Goal: Task Accomplishment & Management: Manage account settings

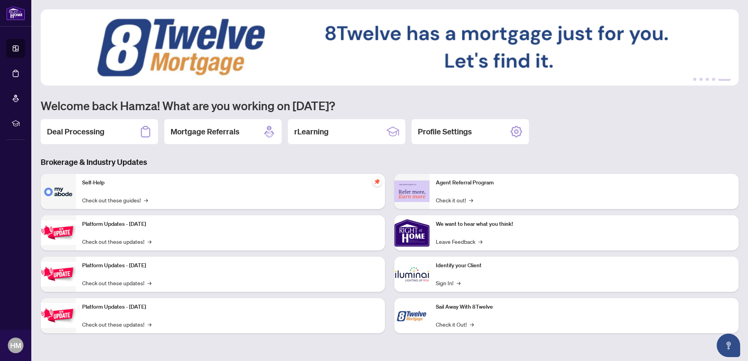
click at [99, 129] on h2 "Deal Processing" at bounding box center [75, 131] width 57 height 11
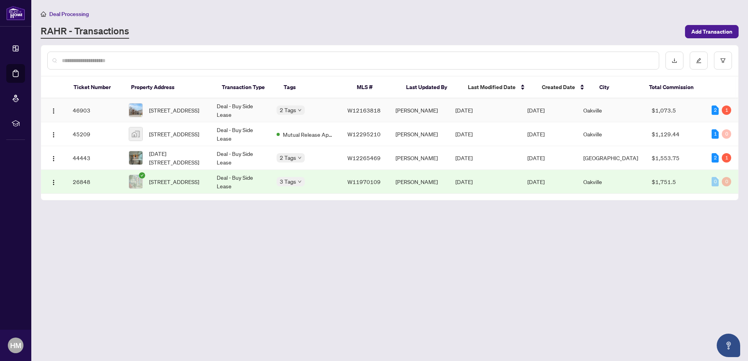
click at [255, 107] on td "Deal - Buy Side Lease" at bounding box center [240, 111] width 60 height 24
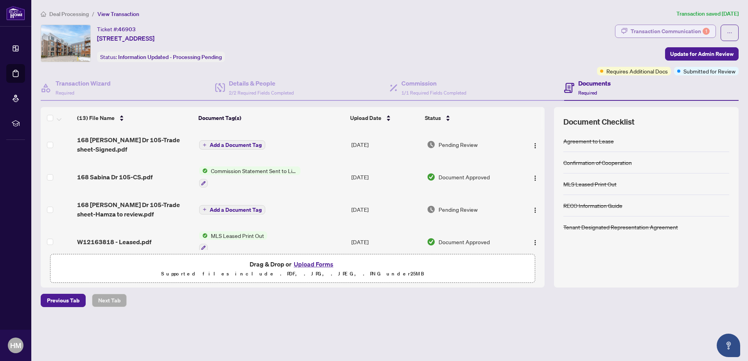
click at [636, 27] on div "Transaction Communication 1" at bounding box center [669, 31] width 79 height 13
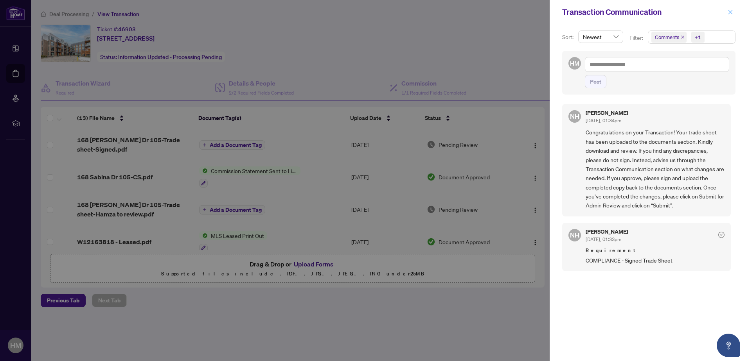
click at [727, 11] on button "button" at bounding box center [730, 11] width 10 height 9
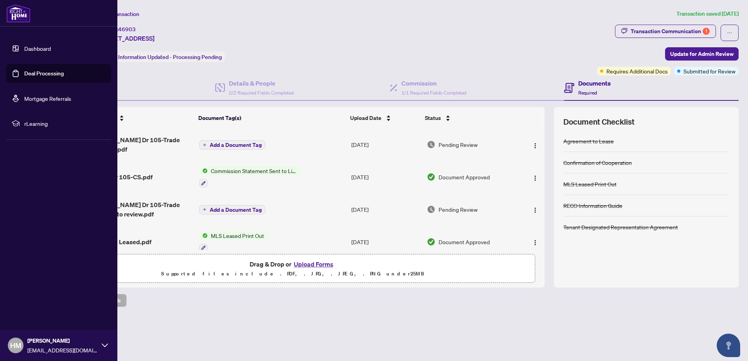
click at [24, 51] on link "Dashboard" at bounding box center [37, 48] width 27 height 7
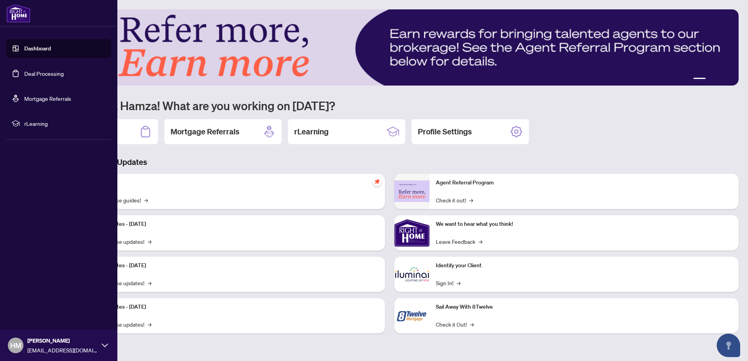
click at [34, 75] on link "Deal Processing" at bounding box center [43, 73] width 39 height 7
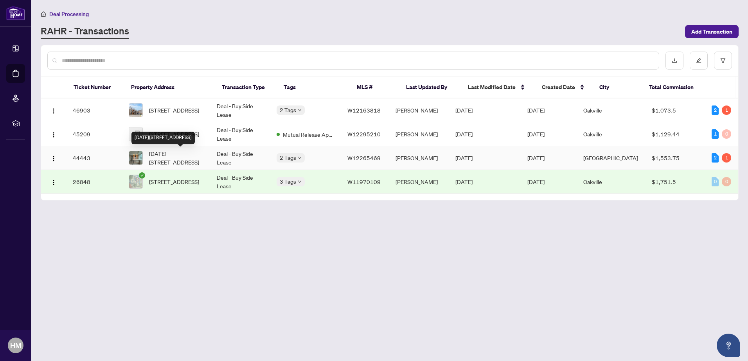
click at [176, 156] on span "[DATE][STREET_ADDRESS]" at bounding box center [176, 157] width 55 height 17
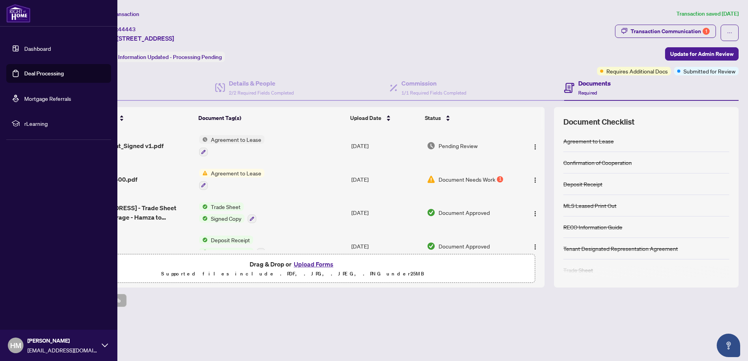
click at [30, 77] on link "Deal Processing" at bounding box center [43, 73] width 39 height 7
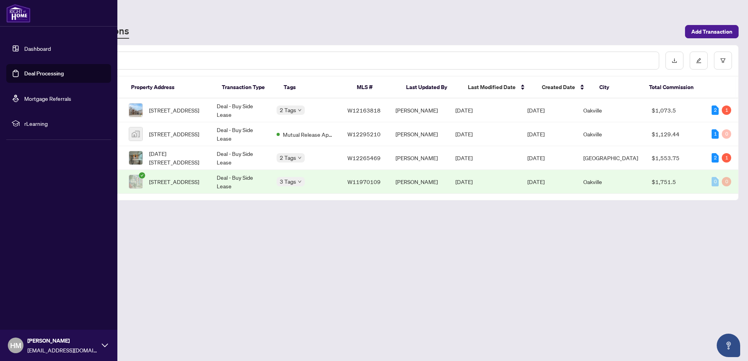
click at [32, 45] on link "Dashboard" at bounding box center [37, 48] width 27 height 7
